Goal: Task Accomplishment & Management: Use online tool/utility

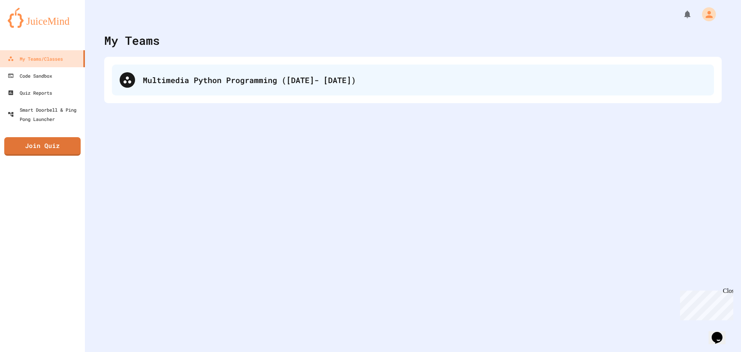
click at [477, 87] on div "Multimedia Python Programming ([DATE]- [DATE])" at bounding box center [413, 79] width 602 height 31
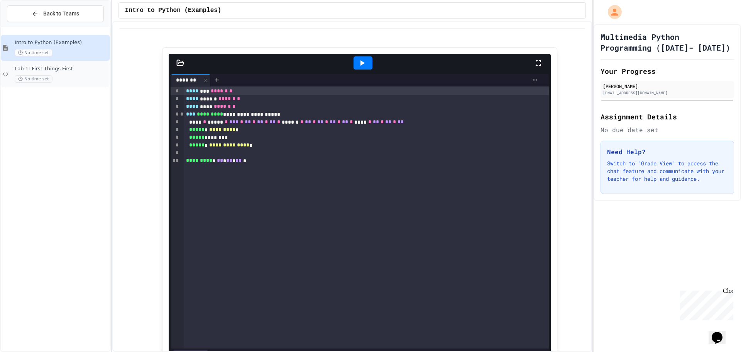
click at [53, 71] on span "Lab 1: First Things First" at bounding box center [62, 69] width 94 height 7
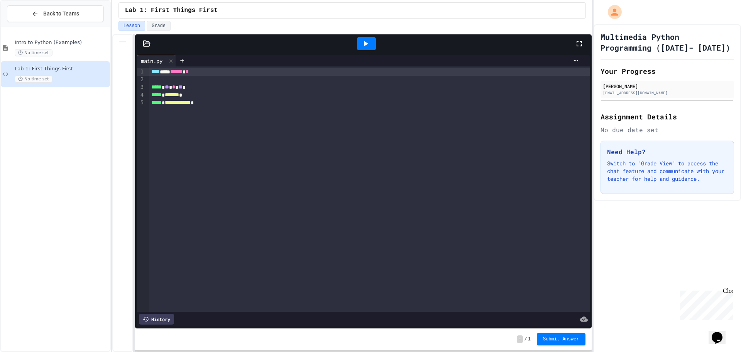
click at [371, 40] on div at bounding box center [366, 43] width 19 height 13
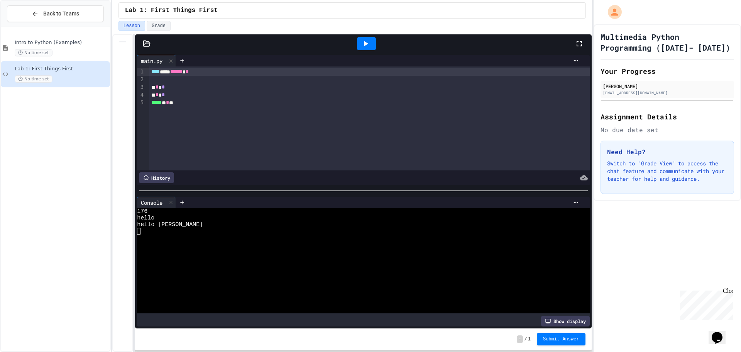
click at [217, 122] on div "**** *** ****** * * * * * * * ***** ** * **" at bounding box center [369, 118] width 441 height 104
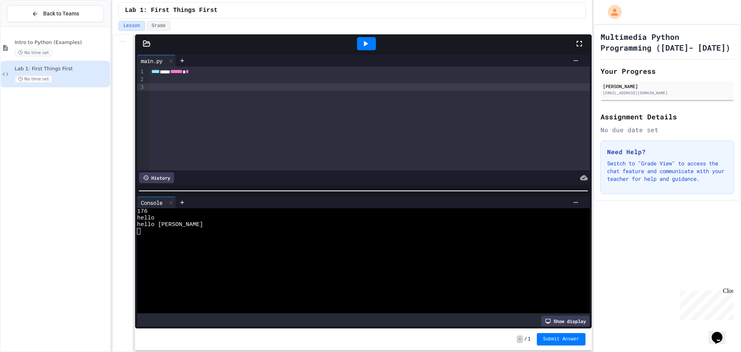
click at [401, 88] on div at bounding box center [369, 87] width 441 height 8
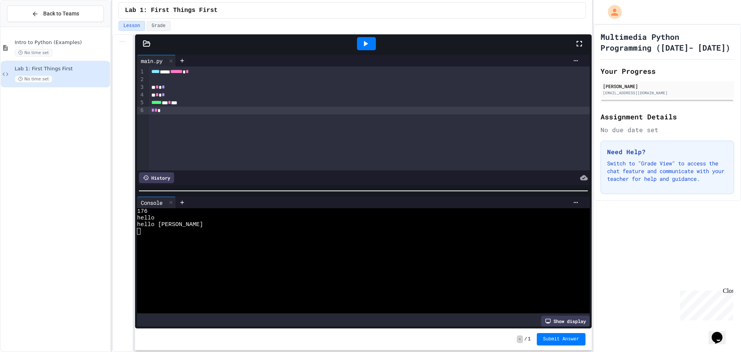
click at [365, 43] on icon at bounding box center [366, 43] width 4 height 5
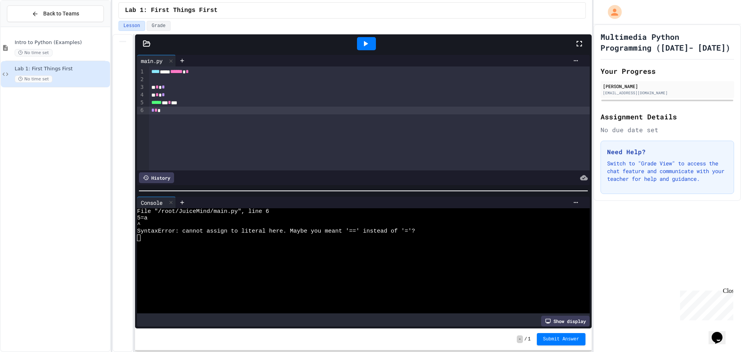
click at [226, 110] on div "* * *" at bounding box center [369, 111] width 441 height 8
click at [363, 46] on icon at bounding box center [365, 43] width 9 height 9
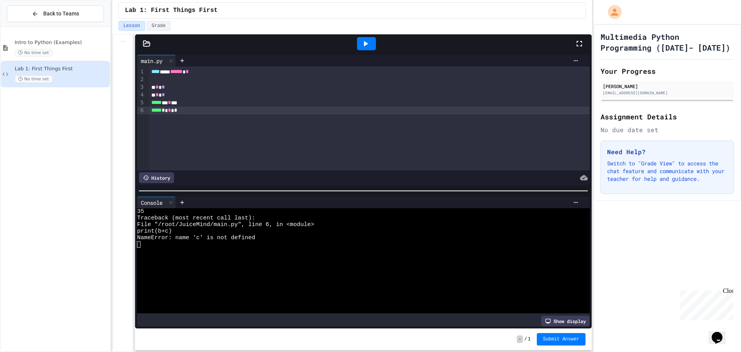
click at [203, 112] on div "***** * * * * *" at bounding box center [369, 111] width 441 height 8
click at [367, 43] on icon at bounding box center [365, 43] width 9 height 9
click at [250, 111] on div "***** * * * *** *" at bounding box center [369, 111] width 441 height 8
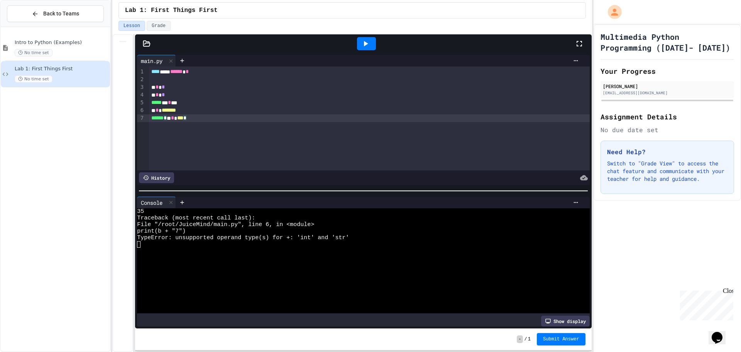
click at [301, 122] on div "****** * * * *** *" at bounding box center [369, 118] width 441 height 8
click at [368, 39] on icon at bounding box center [365, 43] width 9 height 9
click at [167, 119] on span "*" at bounding box center [165, 117] width 3 height 5
click at [369, 45] on icon at bounding box center [365, 43] width 9 height 9
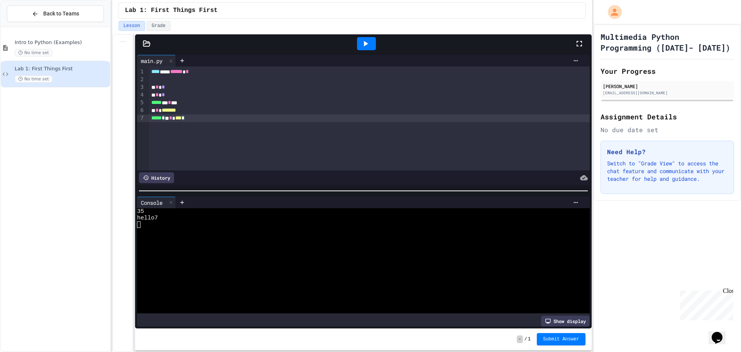
click at [219, 118] on div "***** * * * *** *" at bounding box center [369, 118] width 441 height 8
click at [368, 44] on icon at bounding box center [365, 43] width 9 height 9
click at [177, 125] on span "*" at bounding box center [175, 125] width 3 height 5
click at [259, 130] on div "**** *** ****** * * * * * * * ***** ** * ** * * ******* ***** ** * *** * ***** …" at bounding box center [369, 118] width 441 height 104
click at [365, 41] on icon at bounding box center [365, 43] width 9 height 9
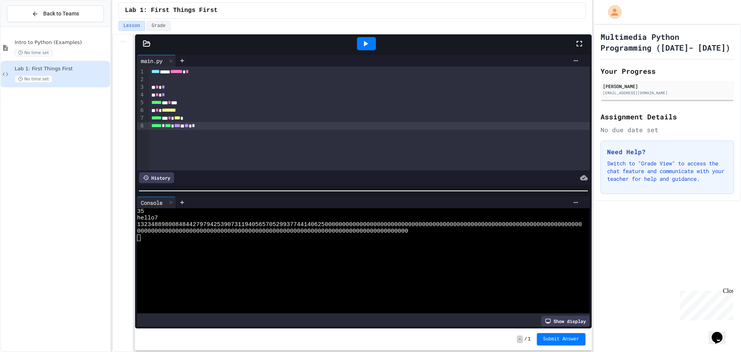
click at [278, 123] on div "***** * *** * *** * ** * *" at bounding box center [369, 126] width 441 height 8
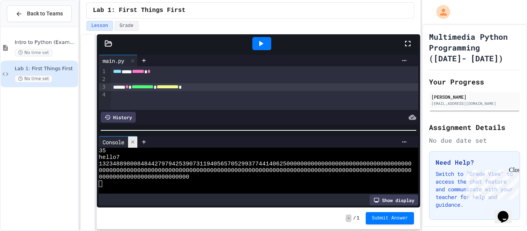
click at [134, 143] on icon at bounding box center [132, 141] width 5 height 5
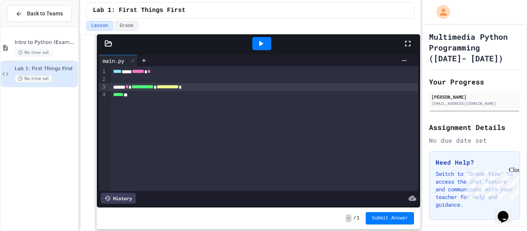
click at [410, 42] on icon at bounding box center [407, 43] width 5 height 5
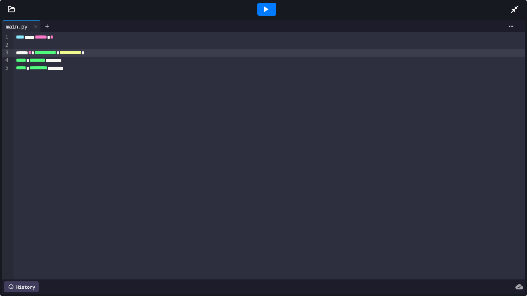
click at [269, 8] on icon at bounding box center [265, 9] width 9 height 9
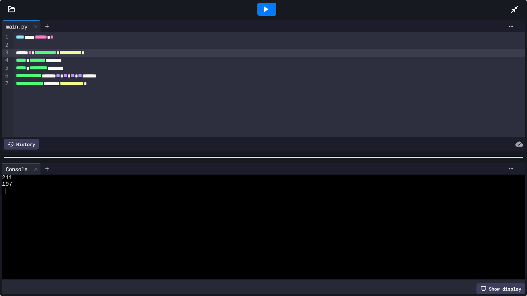
click at [13, 7] on icon at bounding box center [12, 9] width 8 height 8
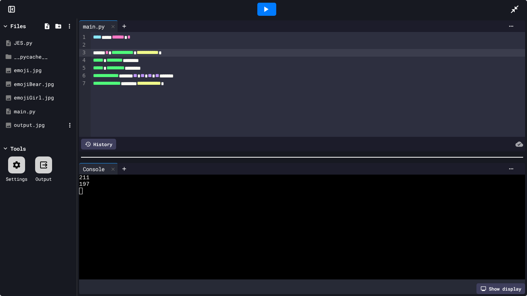
click at [38, 125] on div "output.jpg" at bounding box center [40, 126] width 52 height 8
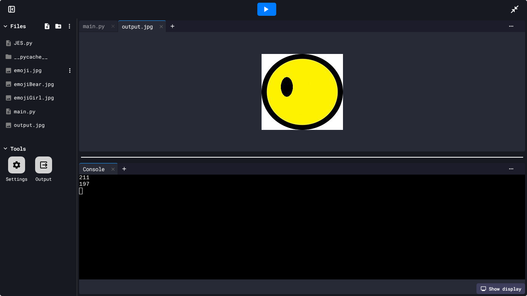
click at [45, 69] on div "emoji.jpg" at bounding box center [40, 71] width 52 height 8
click at [208, 26] on icon at bounding box center [206, 26] width 5 height 5
click at [100, 27] on div "main.py" at bounding box center [93, 26] width 29 height 8
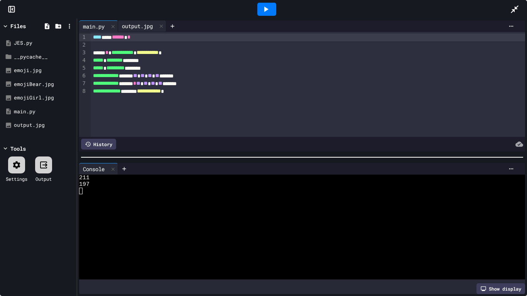
click at [155, 29] on div "output.jpg" at bounding box center [137, 26] width 39 height 8
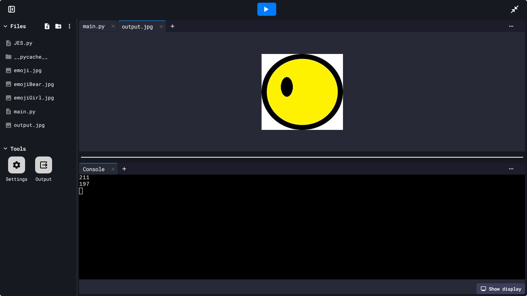
click at [98, 27] on div "main.py" at bounding box center [93, 26] width 29 height 8
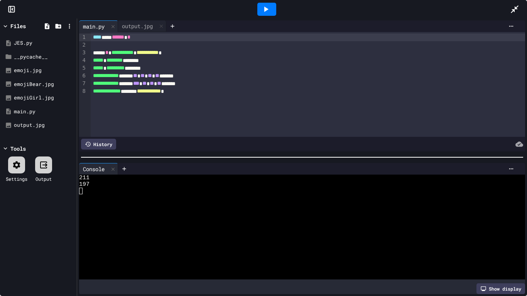
click at [514, 12] on icon at bounding box center [515, 9] width 8 height 8
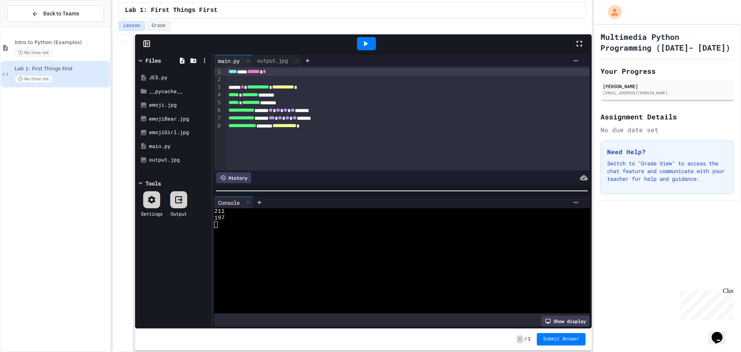
click at [579, 38] on div at bounding box center [583, 43] width 17 height 21
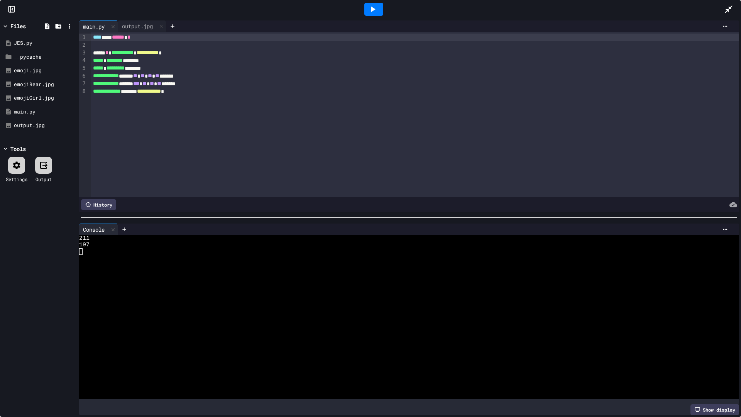
click at [374, 4] on div at bounding box center [373, 9] width 19 height 13
click at [140, 25] on div "output.jpg" at bounding box center [137, 26] width 39 height 8
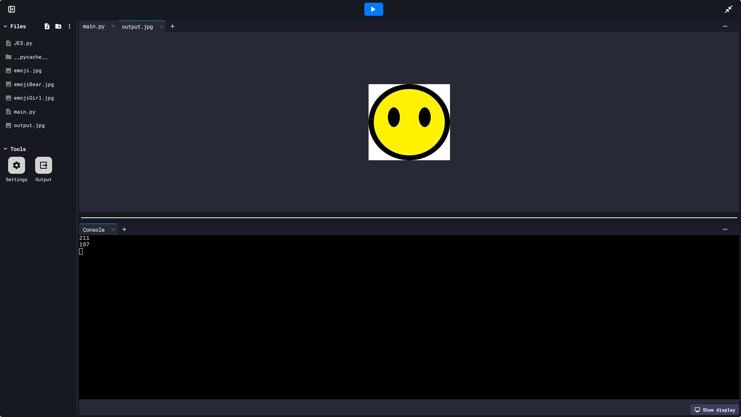
click at [95, 24] on div "main.py" at bounding box center [93, 26] width 29 height 8
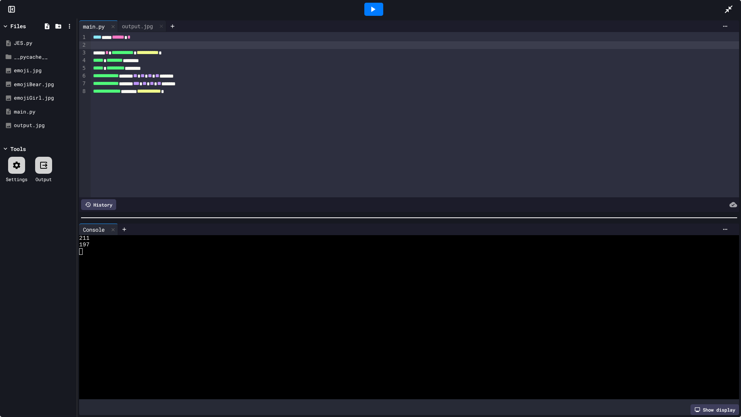
click at [125, 45] on div at bounding box center [415, 45] width 648 height 8
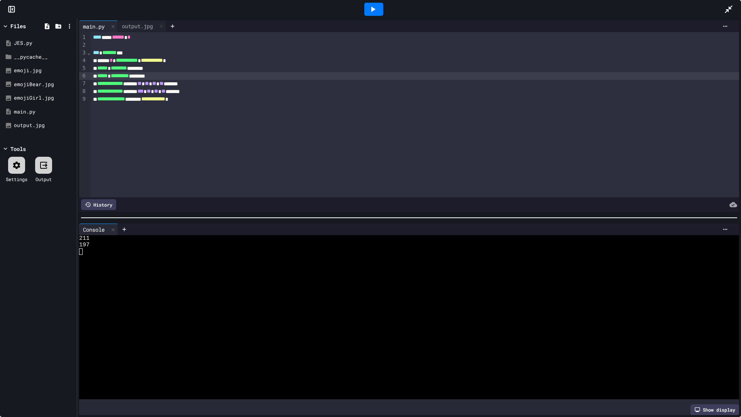
click at [290, 99] on div "**********" at bounding box center [415, 99] width 648 height 8
click at [367, 3] on div at bounding box center [373, 9] width 19 height 13
click at [375, 10] on icon at bounding box center [372, 9] width 9 height 9
click at [147, 26] on div "output.jpg" at bounding box center [137, 26] width 39 height 8
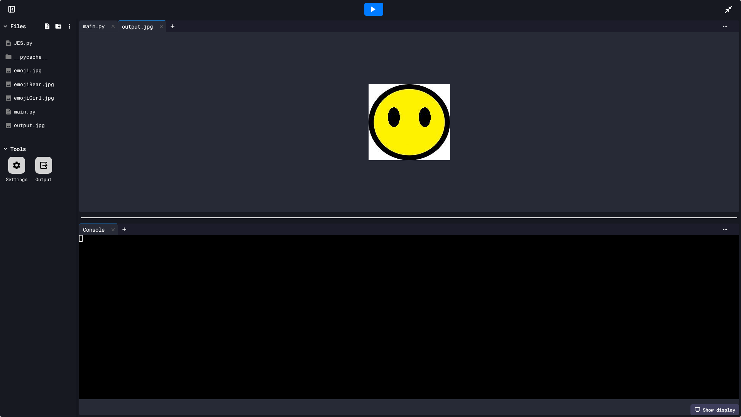
click at [93, 25] on div "main.py" at bounding box center [93, 26] width 29 height 8
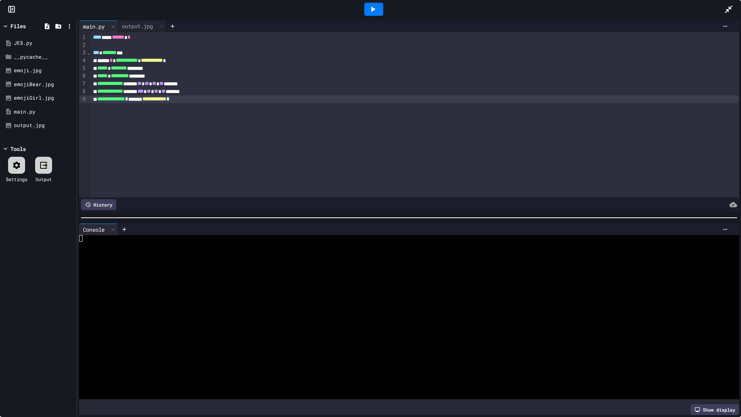
click at [238, 104] on div "**********" at bounding box center [415, 114] width 648 height 165
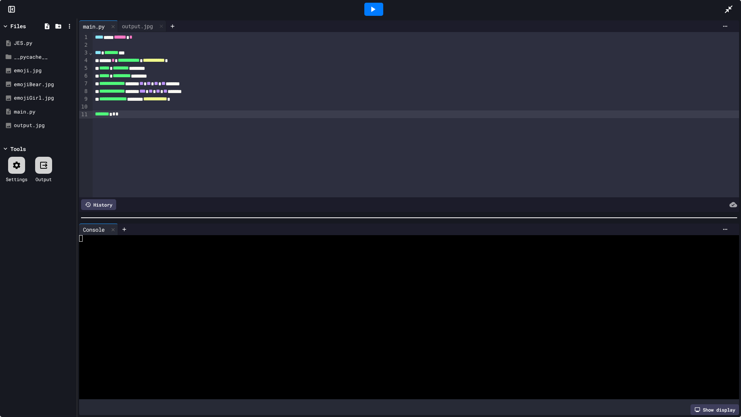
click at [377, 12] on icon at bounding box center [372, 9] width 9 height 9
click at [140, 30] on div "output.jpg" at bounding box center [142, 26] width 48 height 12
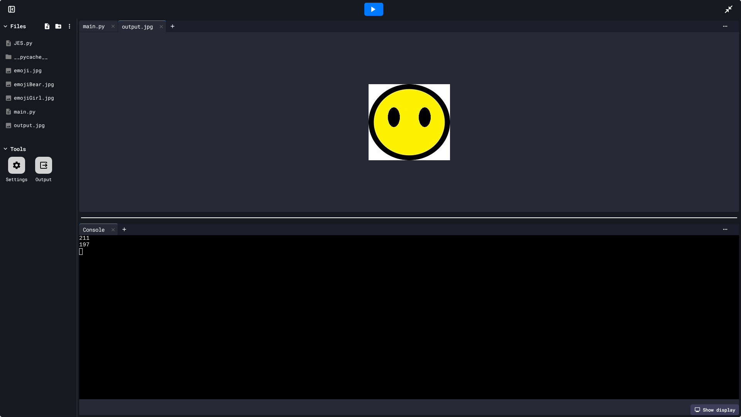
click at [88, 22] on div "main.py" at bounding box center [93, 26] width 29 height 8
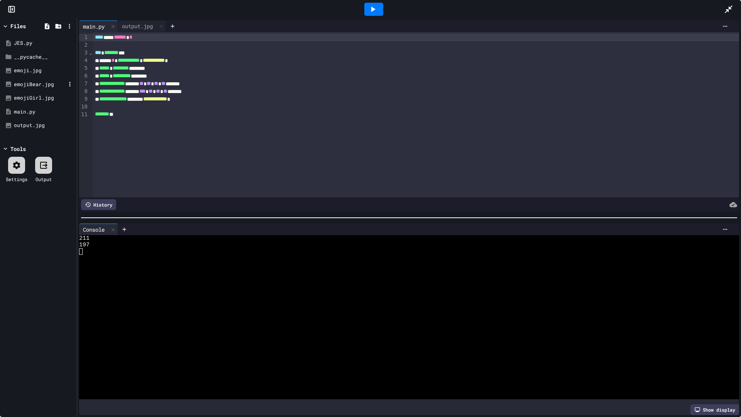
click at [28, 84] on div "emojiBear.jpg" at bounding box center [40, 85] width 52 height 8
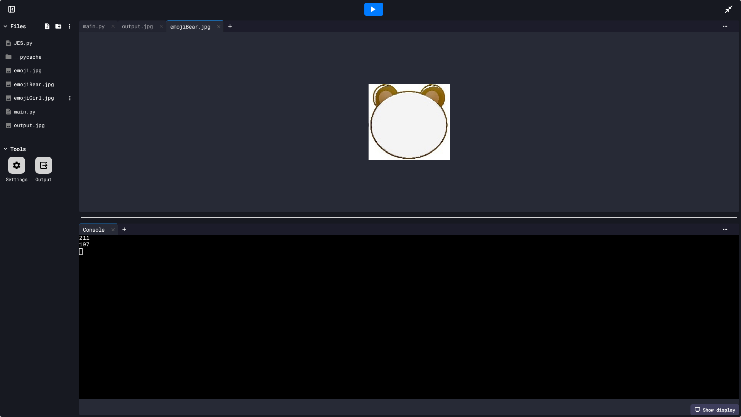
click at [29, 95] on div "emojiGirl.jpg" at bounding box center [40, 98] width 52 height 8
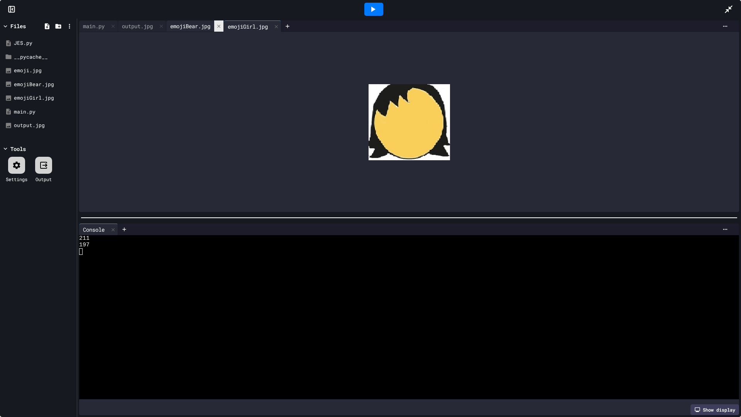
click at [223, 29] on div at bounding box center [218, 25] width 9 height 11
click at [223, 29] on div at bounding box center [218, 26] width 9 height 11
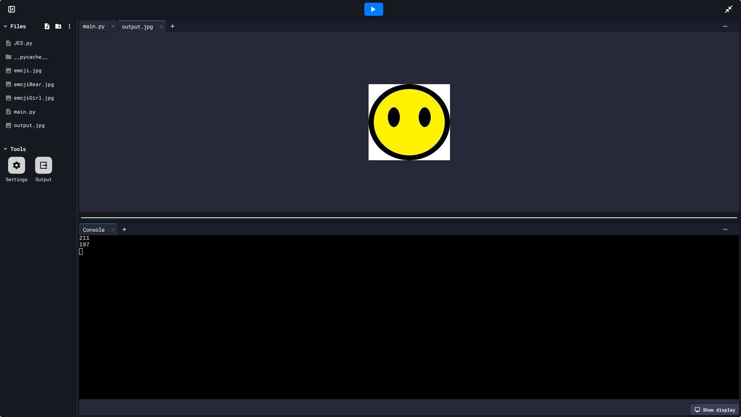
click at [95, 22] on div "main.py" at bounding box center [93, 26] width 29 height 8
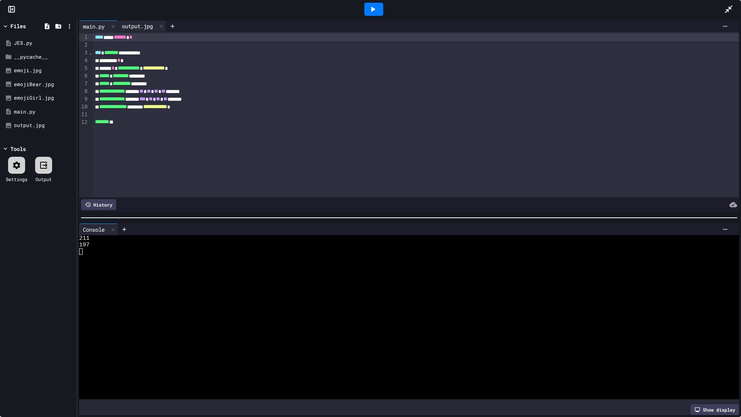
click at [148, 26] on div "output.jpg" at bounding box center [137, 26] width 39 height 8
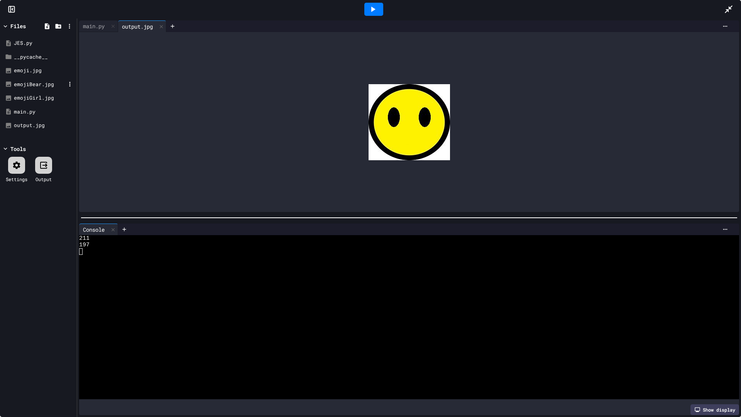
click at [42, 83] on div "emojiBear.jpg" at bounding box center [40, 85] width 52 height 8
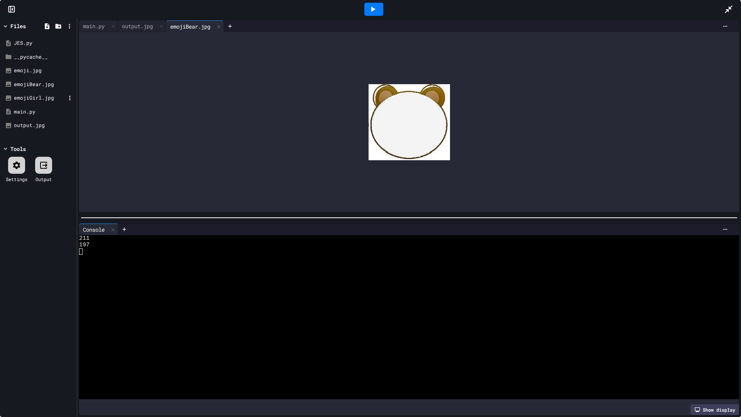
click at [26, 100] on div "emojiGirl.jpg" at bounding box center [40, 98] width 52 height 8
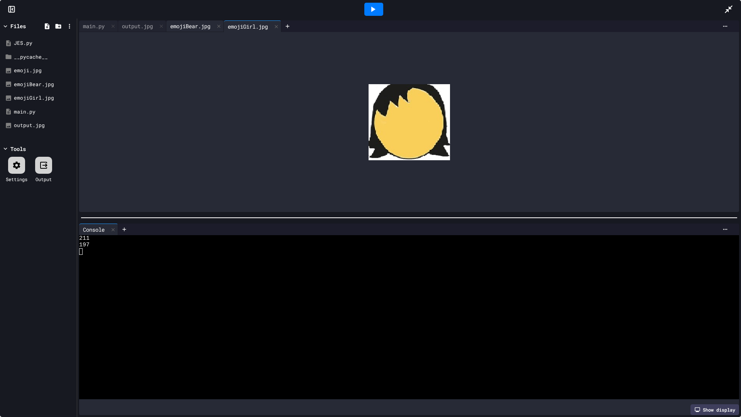
click at [188, 27] on div "emojiBear.jpg" at bounding box center [190, 26] width 48 height 8
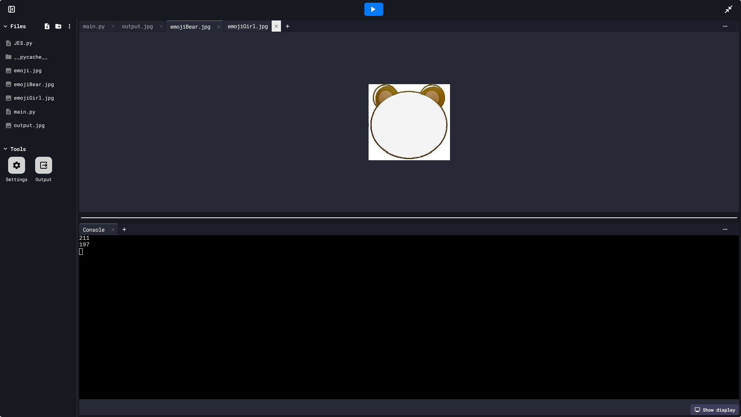
click at [281, 29] on div at bounding box center [276, 25] width 9 height 11
click at [100, 25] on div "main.py" at bounding box center [93, 26] width 29 height 8
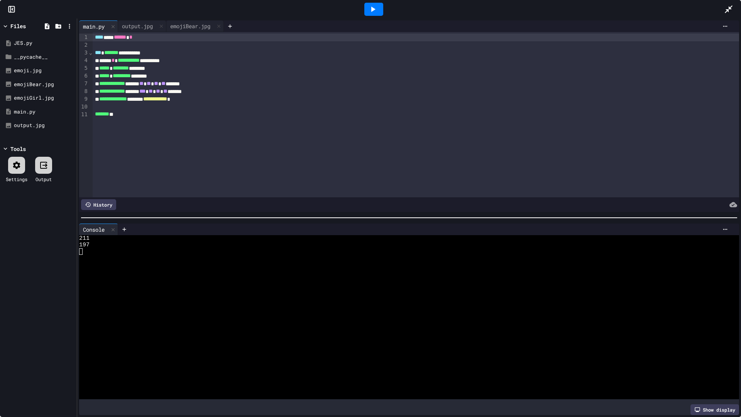
click at [146, 54] on div "**********" at bounding box center [416, 53] width 647 height 8
click at [120, 115] on div "******* **" at bounding box center [416, 114] width 647 height 8
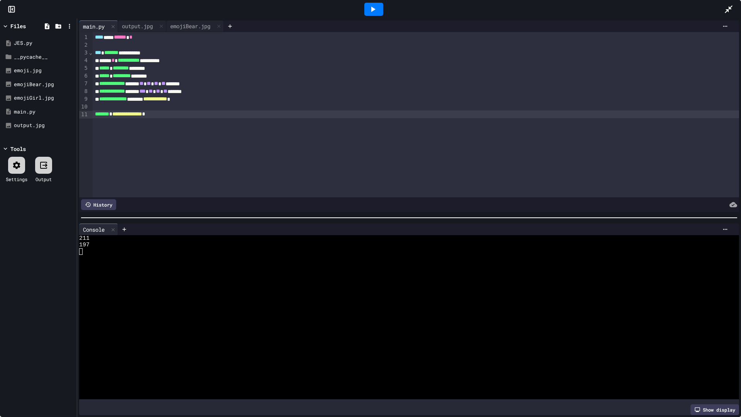
click at [175, 59] on div "**********" at bounding box center [416, 61] width 647 height 8
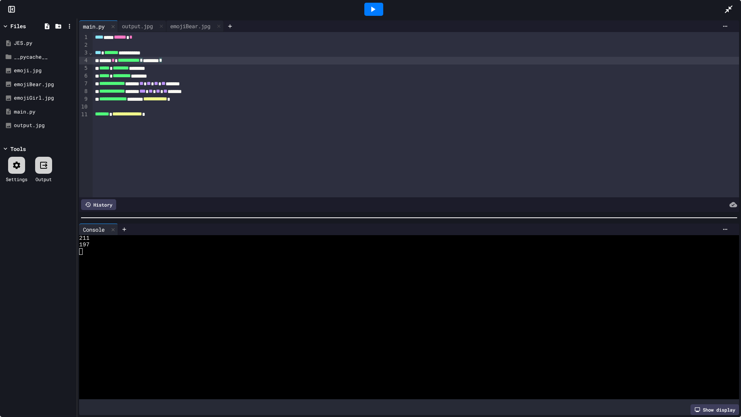
click at [188, 61] on div "**********" at bounding box center [416, 61] width 647 height 8
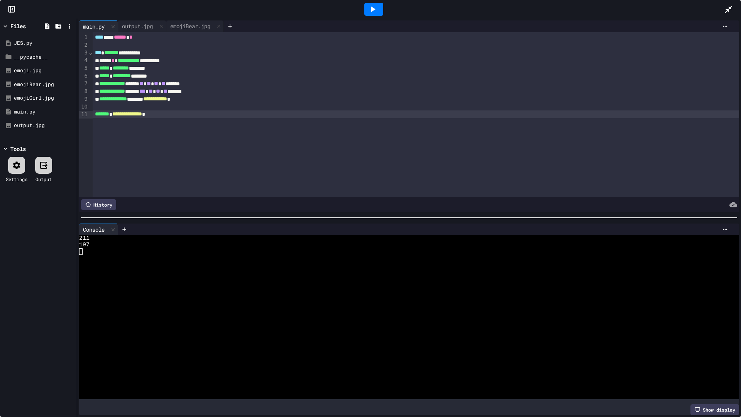
click at [130, 114] on span "**********" at bounding box center [127, 113] width 30 height 5
click at [369, 11] on icon at bounding box center [372, 9] width 9 height 9
click at [144, 24] on div "output.jpg" at bounding box center [137, 26] width 39 height 8
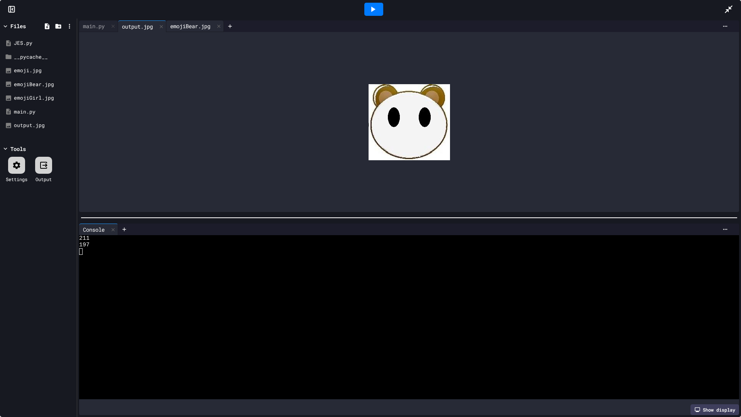
click at [197, 25] on div "emojiBear.jpg" at bounding box center [190, 26] width 48 height 8
click at [133, 26] on div "output.jpg" at bounding box center [137, 26] width 39 height 8
click at [86, 26] on div "main.py" at bounding box center [93, 26] width 29 height 8
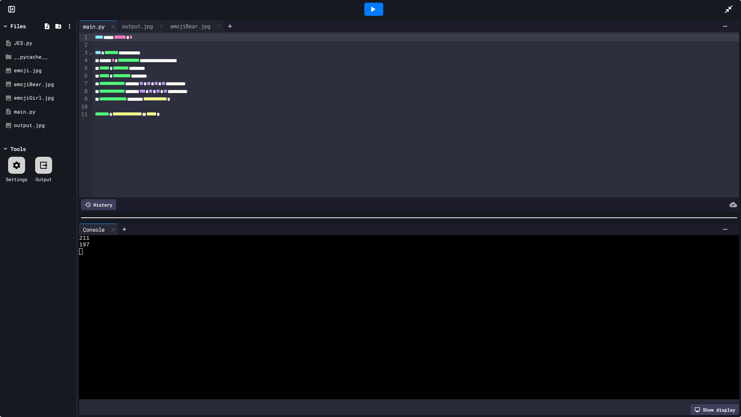
click at [371, 9] on icon at bounding box center [373, 9] width 4 height 5
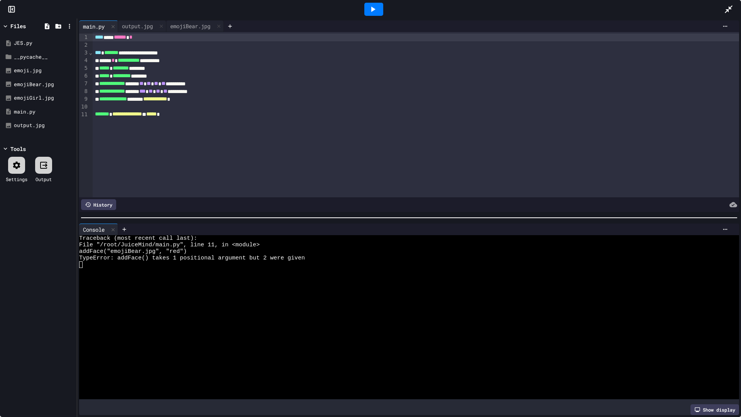
click at [376, 10] on icon at bounding box center [372, 9] width 9 height 9
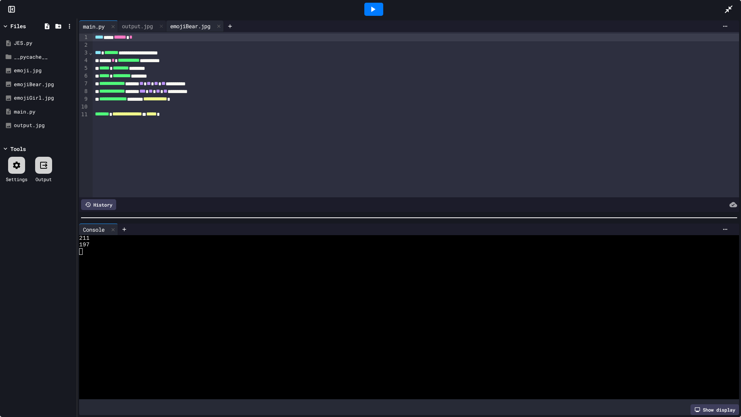
click at [189, 24] on div "emojiBear.jpg" at bounding box center [190, 26] width 48 height 8
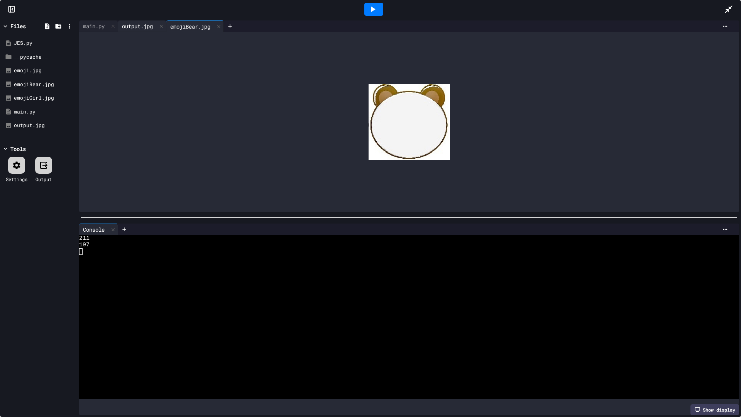
click at [145, 25] on div "output.jpg" at bounding box center [137, 26] width 39 height 8
click at [93, 26] on div "main.py" at bounding box center [93, 26] width 29 height 8
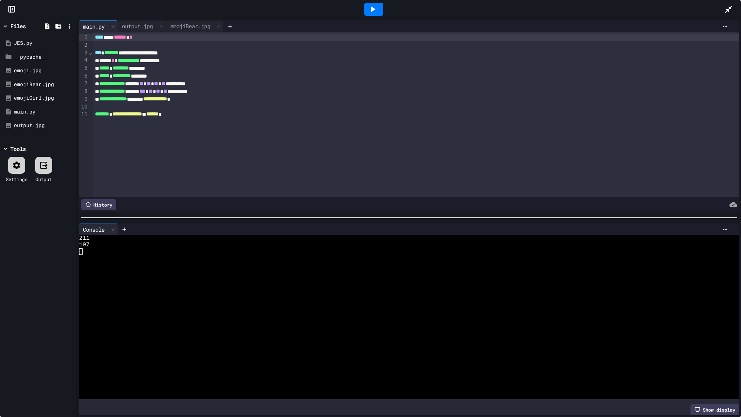
click at [375, 5] on icon at bounding box center [372, 9] width 9 height 9
click at [146, 22] on div "output.jpg" at bounding box center [137, 26] width 39 height 8
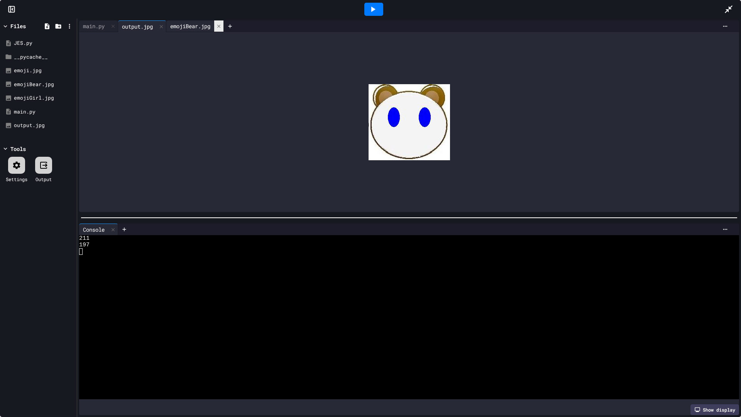
click at [222, 27] on icon at bounding box center [218, 26] width 5 height 5
click at [92, 30] on div "main.py" at bounding box center [98, 26] width 39 height 12
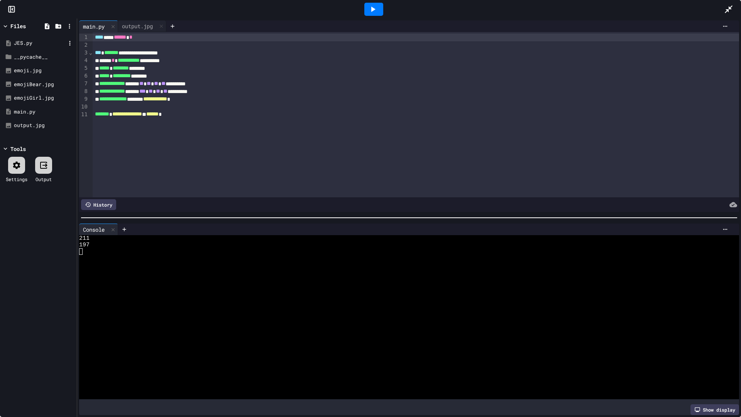
click at [39, 49] on div "JES.py" at bounding box center [38, 43] width 73 height 14
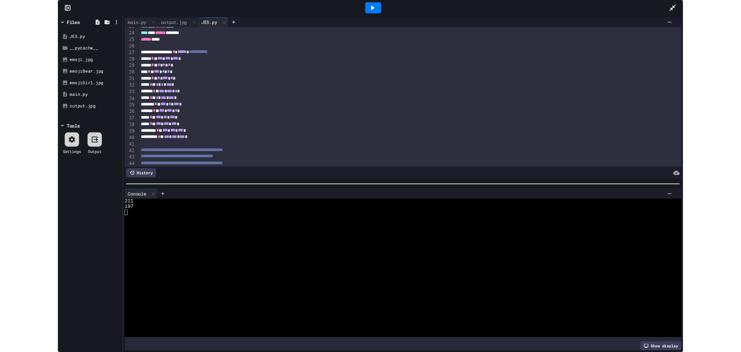
scroll to position [173, 0]
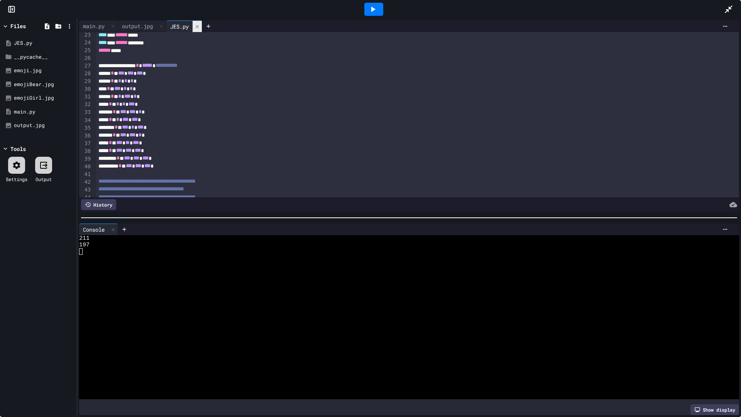
click at [202, 29] on div at bounding box center [197, 26] width 9 height 11
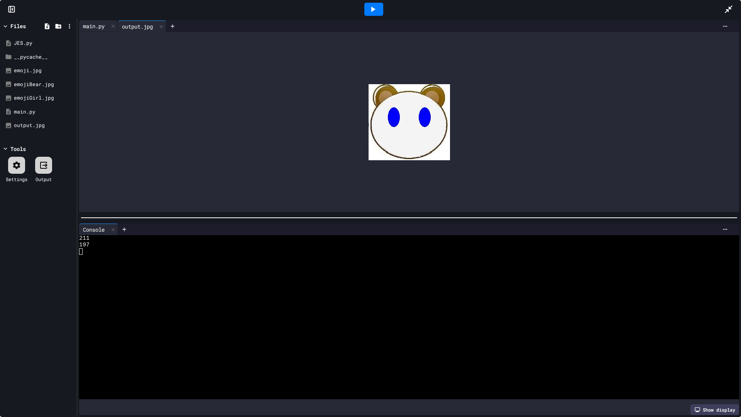
click at [102, 28] on div "main.py" at bounding box center [93, 26] width 29 height 8
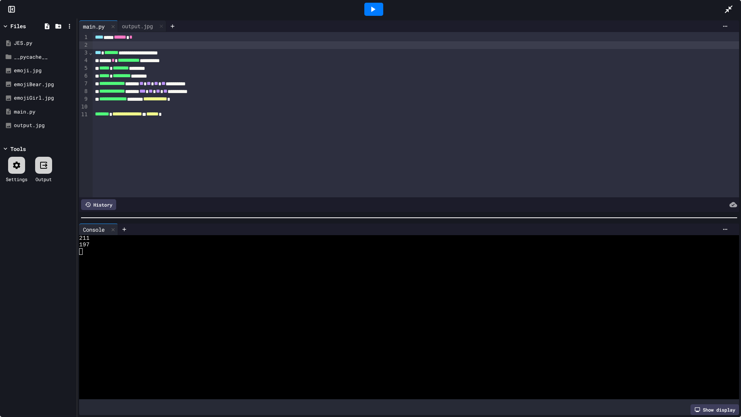
click at [176, 47] on div at bounding box center [416, 45] width 647 height 8
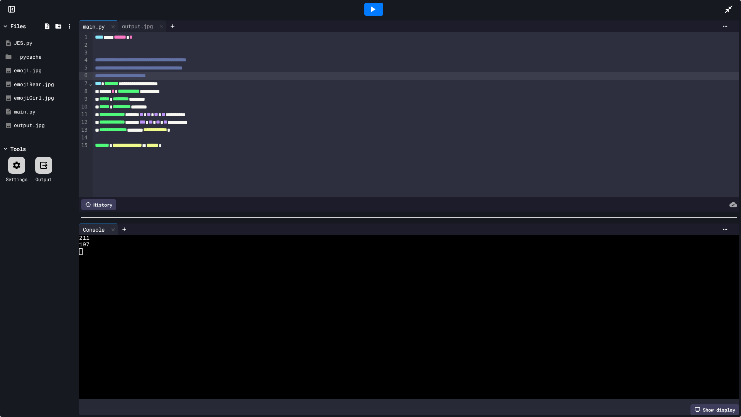
click at [237, 156] on div "**********" at bounding box center [416, 114] width 647 height 165
click at [70, 25] on icon at bounding box center [69, 26] width 7 height 7
click at [128, 66] on li "Upload file" at bounding box center [134, 73] width 12 height 14
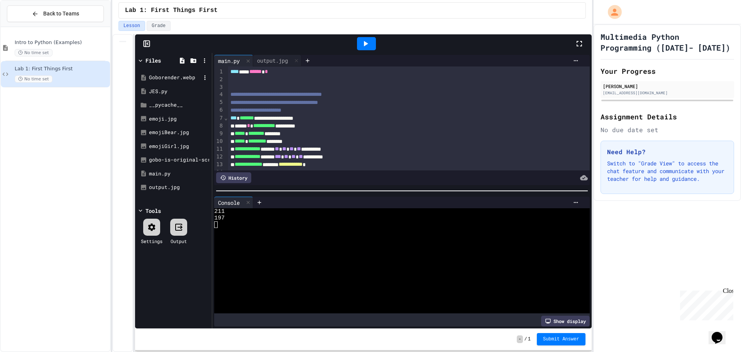
click at [183, 78] on div "Goborender.webp" at bounding box center [175, 78] width 52 height 8
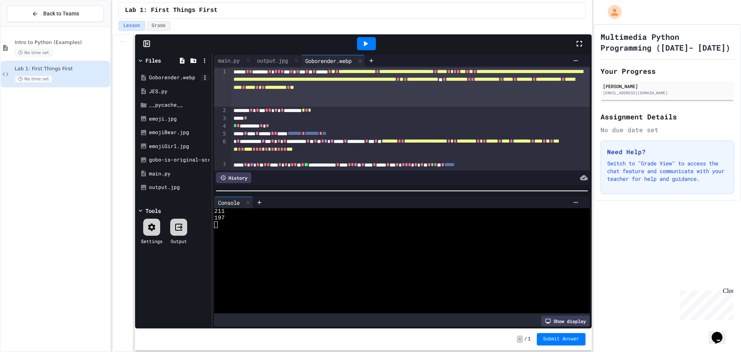
click at [207, 78] on icon at bounding box center [204, 77] width 7 height 7
click at [338, 183] on li "Delete" at bounding box center [364, 190] width 53 height 14
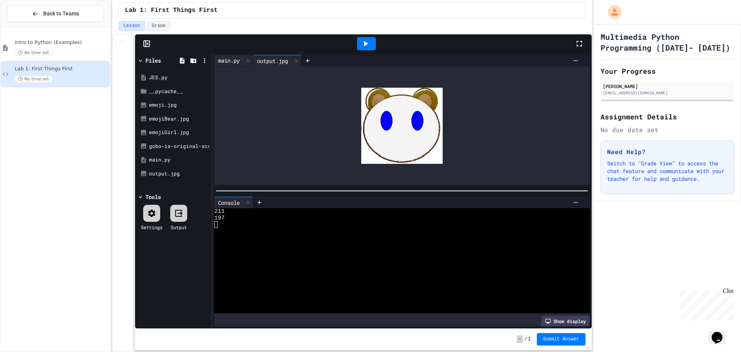
click at [231, 61] on div "main.py" at bounding box center [228, 60] width 29 height 8
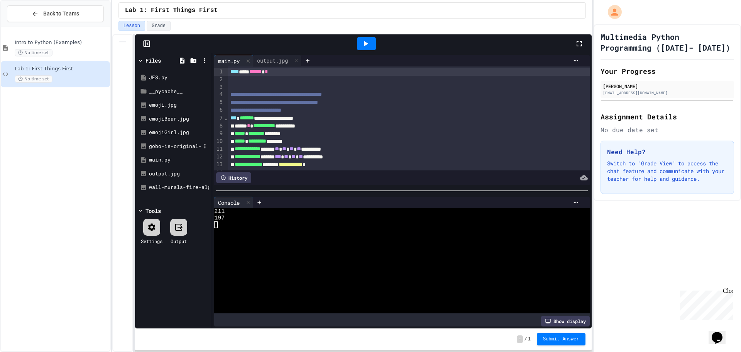
click at [175, 145] on div "gobo-is-original-scratch-content-but-is-[PERSON_NAME]-in-byob-a-v0-sfufo0ilhvf8…" at bounding box center [175, 146] width 52 height 8
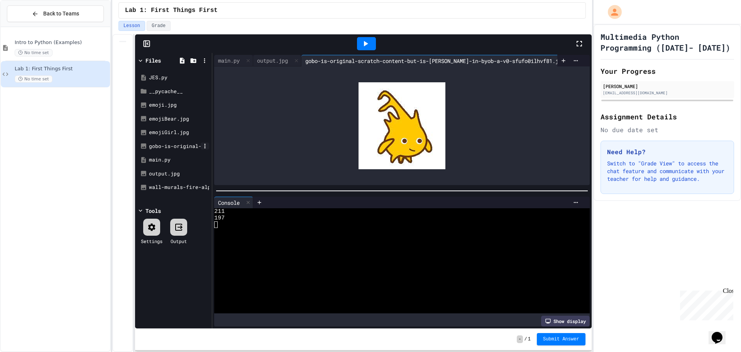
click at [207, 145] on icon at bounding box center [204, 145] width 7 height 7
click at [344, 308] on div at bounding box center [351, 312] width 14 height 9
type input "**********"
click at [194, 148] on input "**********" at bounding box center [179, 147] width 59 height 8
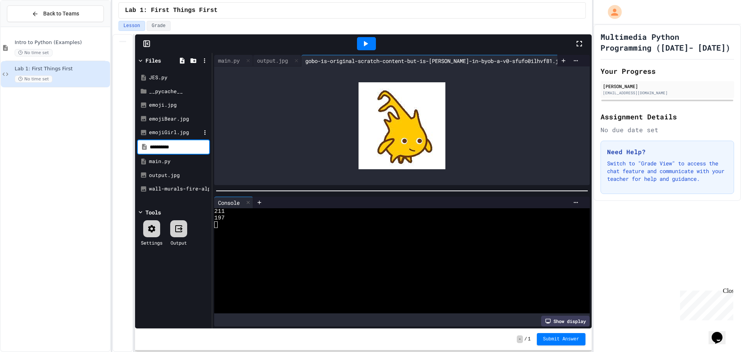
click at [178, 134] on div "emojiGirl.jpg" at bounding box center [175, 133] width 52 height 8
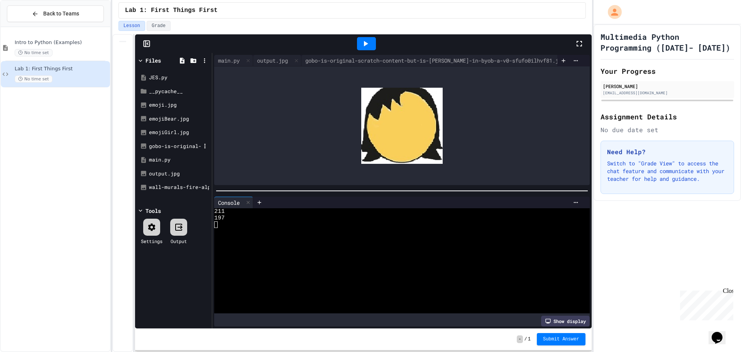
click at [183, 147] on div "gobo-is-original-scratch-content-but-is-[PERSON_NAME]-in-byob-a-v0-sfufo0ilhvf8…" at bounding box center [175, 146] width 52 height 8
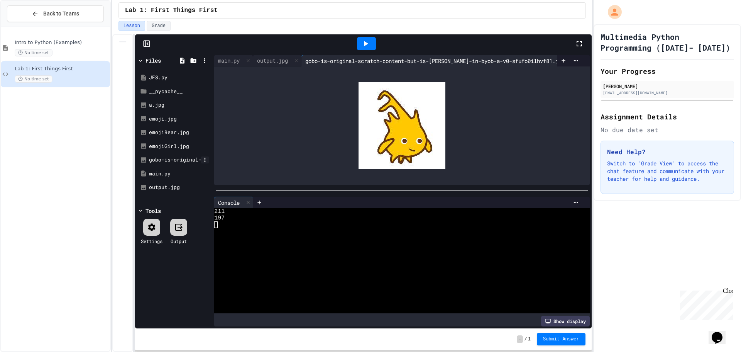
click at [206, 161] on icon at bounding box center [204, 159] width 7 height 7
click at [338, 333] on li "Rename" at bounding box center [364, 340] width 53 height 14
type input "**********"
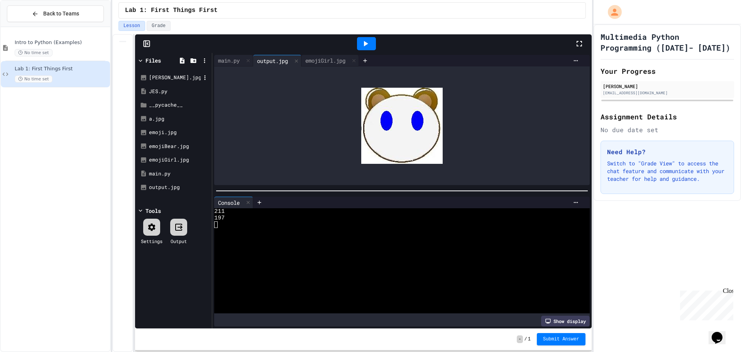
click at [171, 80] on div "[PERSON_NAME].jpg" at bounding box center [175, 78] width 52 height 8
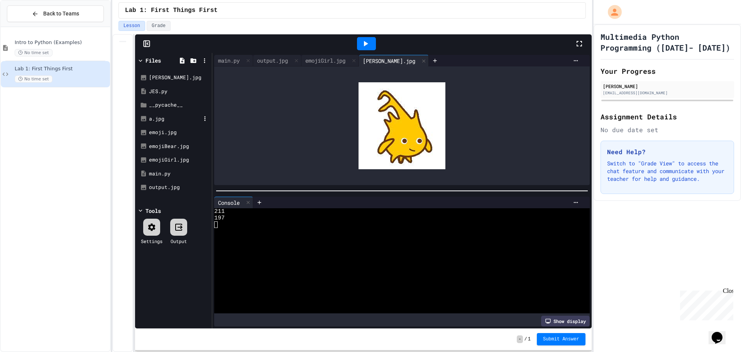
click at [171, 121] on div "a.jpg" at bounding box center [175, 119] width 52 height 8
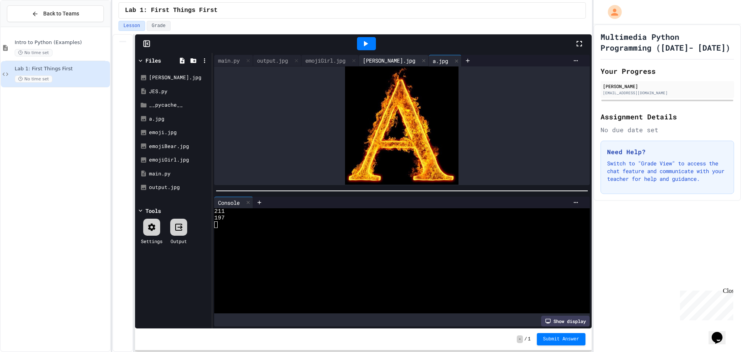
click at [375, 61] on div "[PERSON_NAME].jpg" at bounding box center [389, 60] width 60 height 8
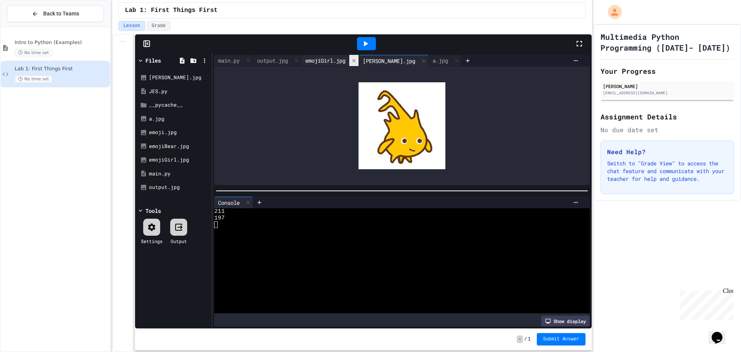
click at [357, 60] on icon at bounding box center [353, 60] width 5 height 5
click at [226, 58] on div "main.py" at bounding box center [228, 60] width 29 height 8
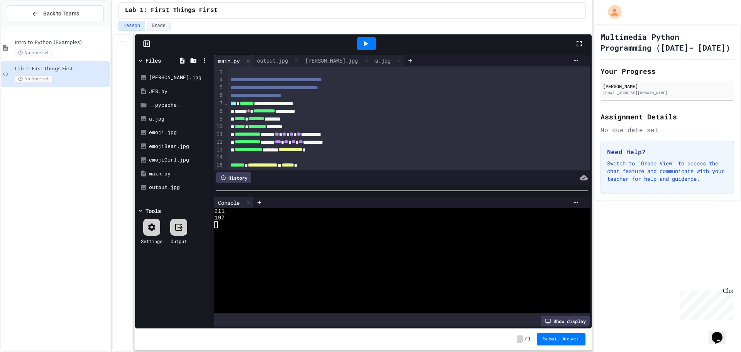
scroll to position [15, 0]
drag, startPoint x: 226, startPoint y: 164, endPoint x: 315, endPoint y: 155, distance: 89.2
click at [315, 155] on div "**********" at bounding box center [401, 118] width 375 height 104
drag, startPoint x: 332, startPoint y: 164, endPoint x: 227, endPoint y: 165, distance: 104.2
click at [228, 165] on div "**********" at bounding box center [409, 165] width 362 height 8
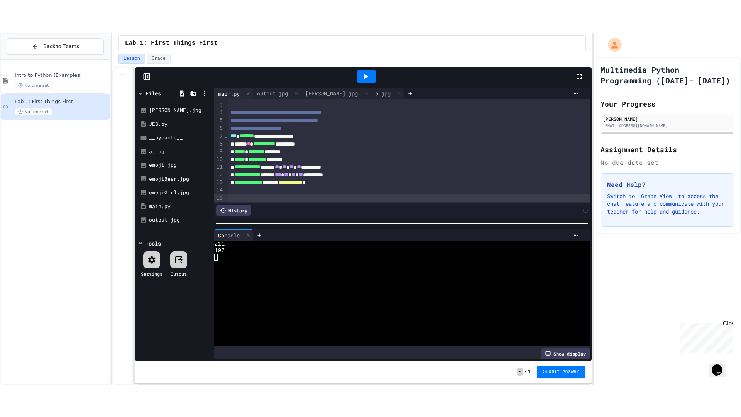
scroll to position [15, 0]
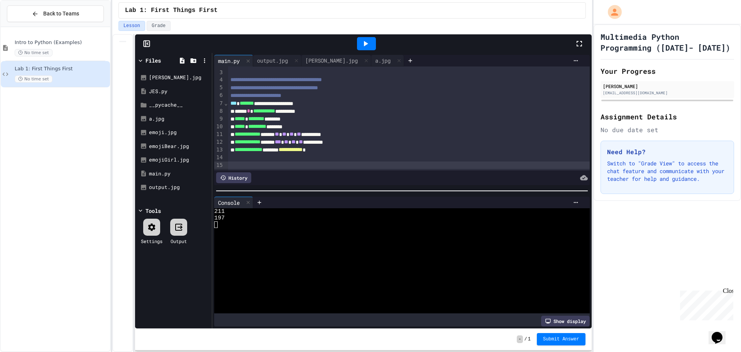
click at [581, 40] on icon at bounding box center [579, 43] width 9 height 9
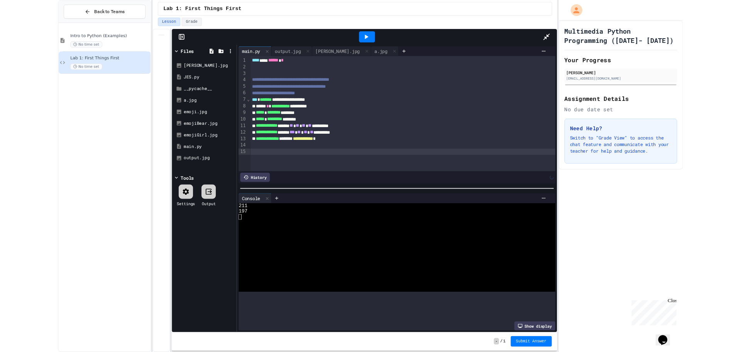
scroll to position [0, 0]
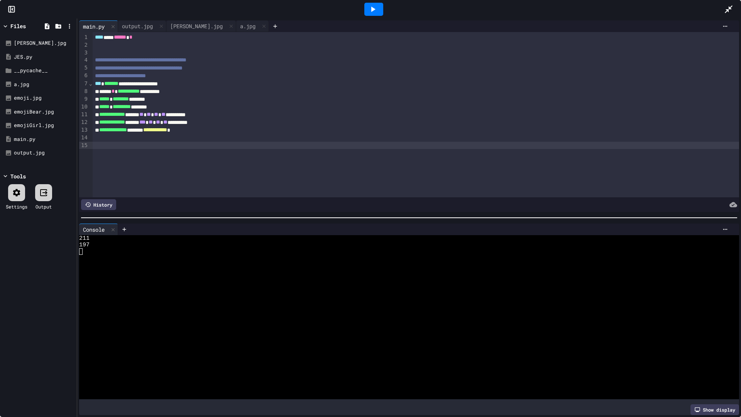
click at [320, 149] on div "**********" at bounding box center [416, 114] width 647 height 165
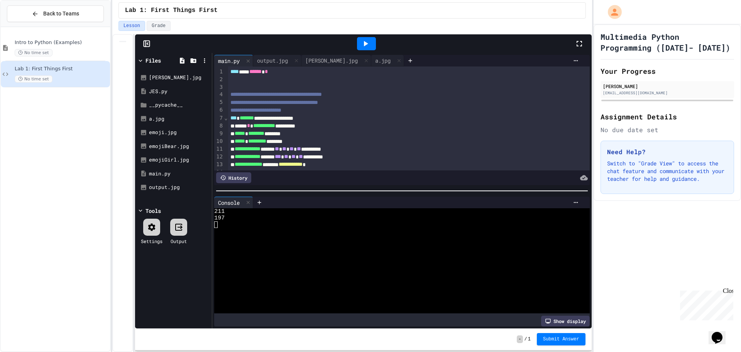
click at [578, 45] on icon at bounding box center [579, 43] width 9 height 9
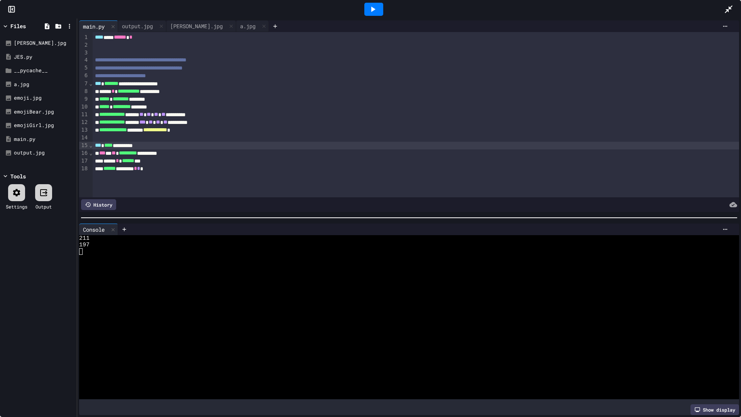
click at [724, 7] on icon at bounding box center [728, 9] width 9 height 9
